Goal: Browse casually: Explore the website without a specific task or goal

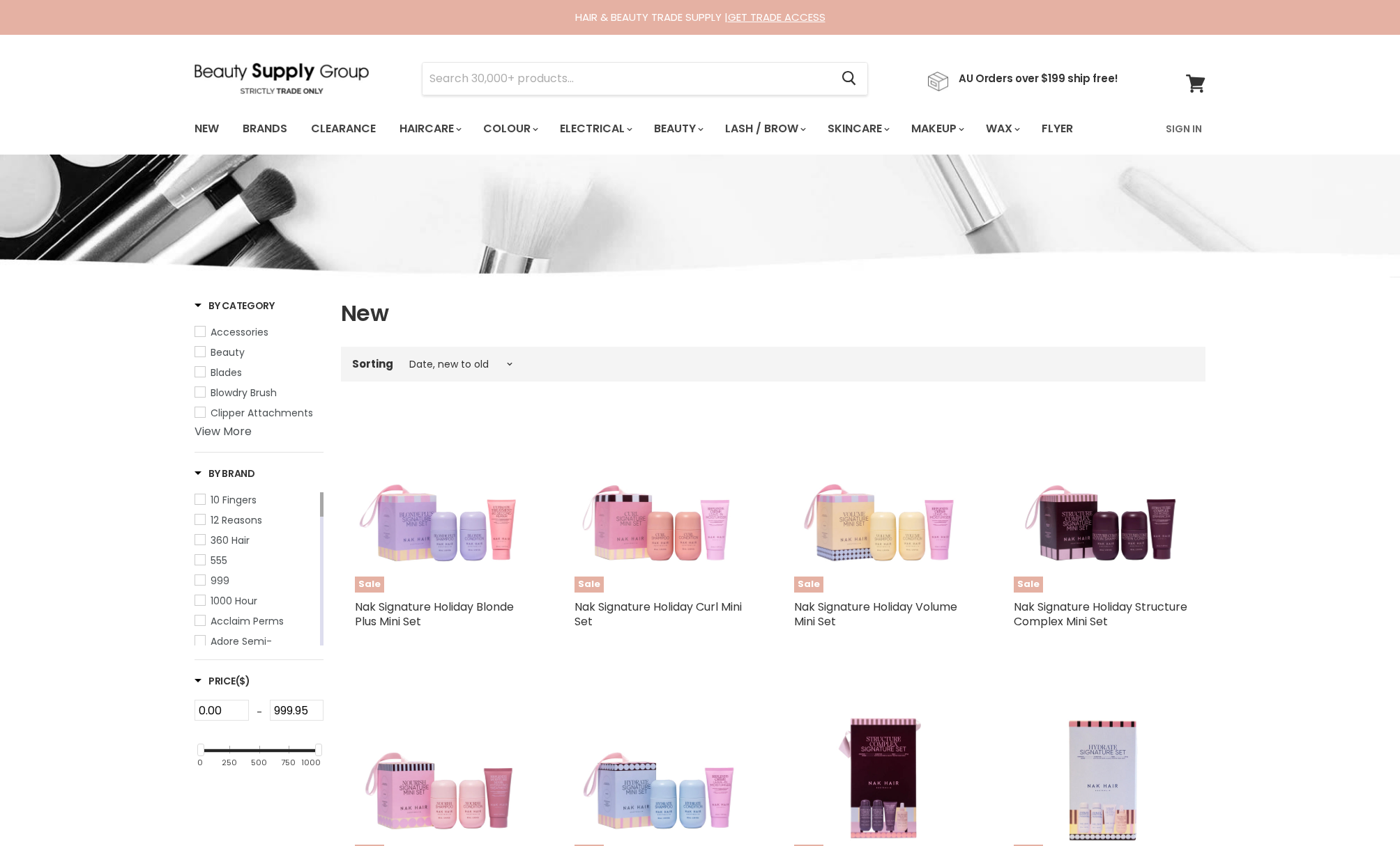
select select "created-descending"
click at [264, 68] on img at bounding box center [281, 79] width 174 height 31
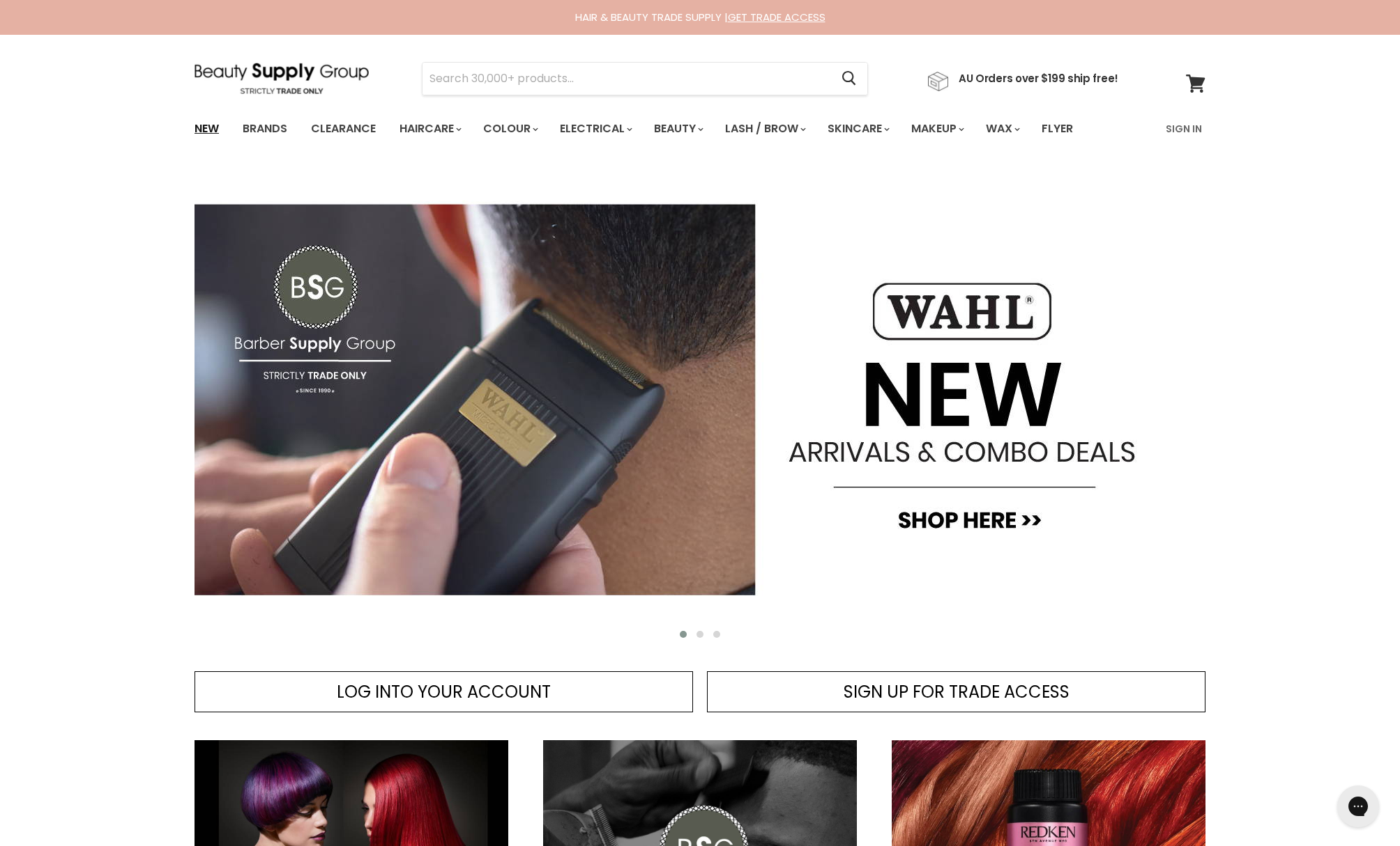
click at [218, 128] on link "New" at bounding box center [206, 129] width 45 height 29
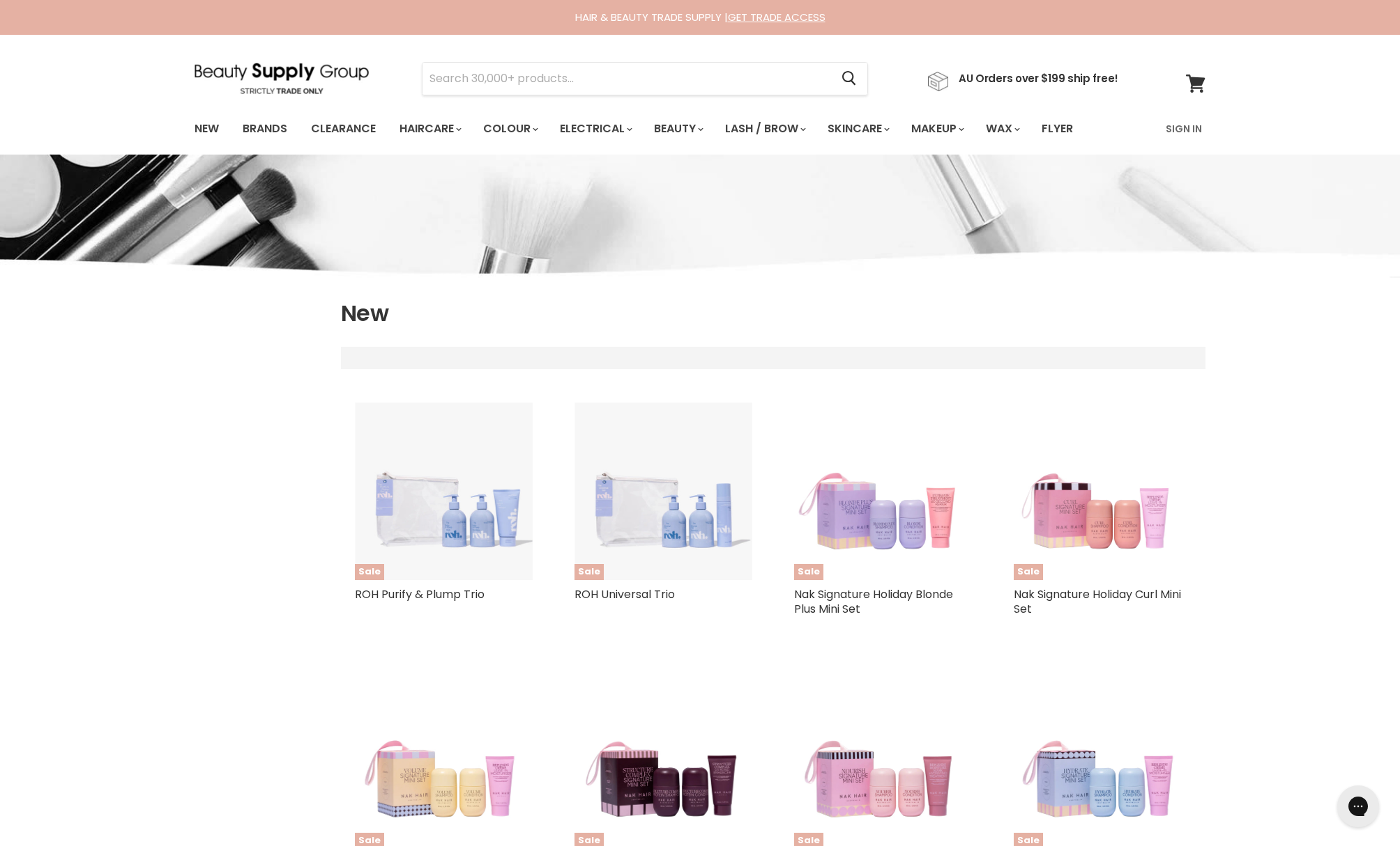
select select "created-descending"
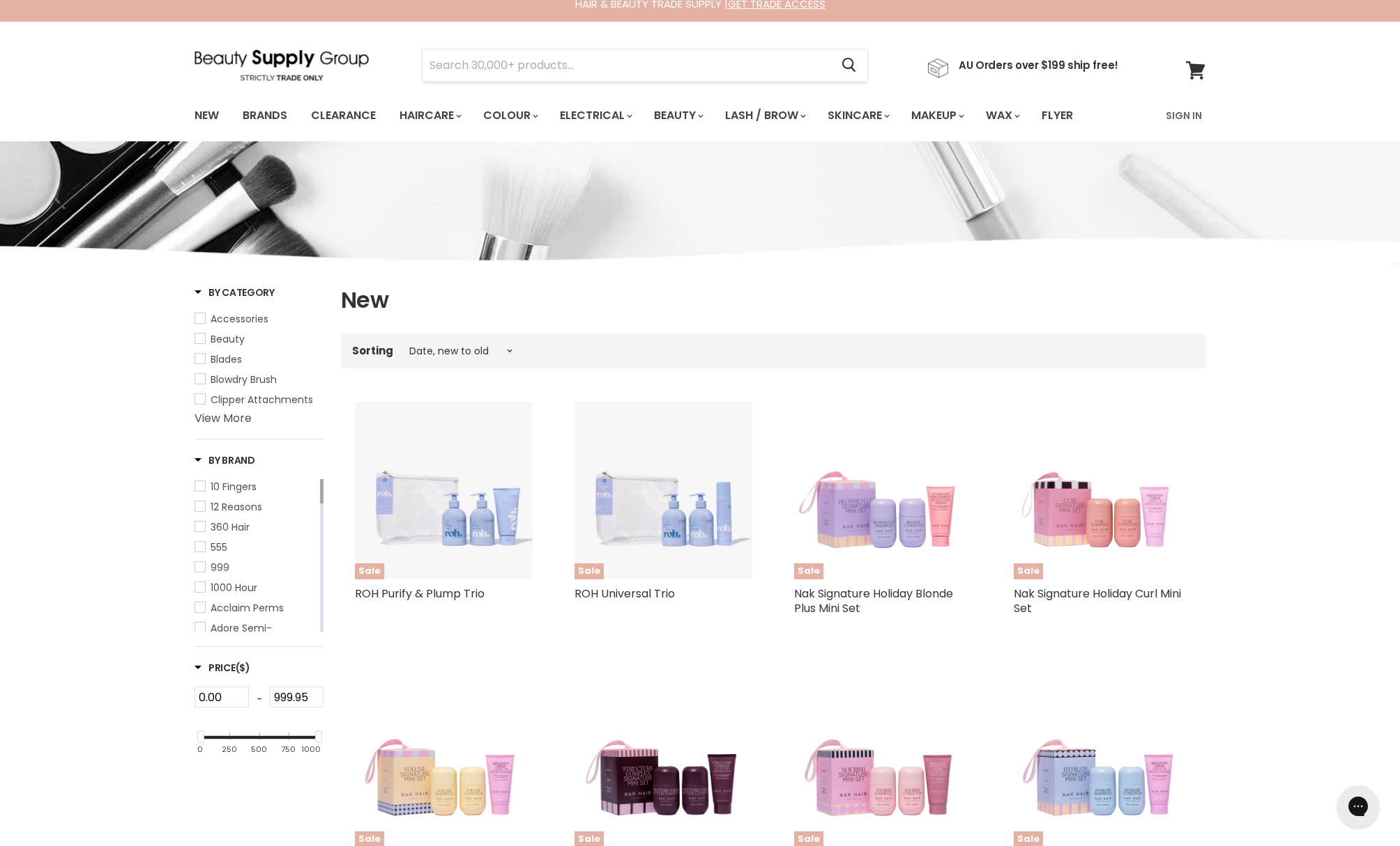
scroll to position [18, 0]
